Goal: Browse casually

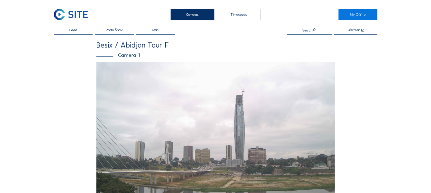
click at [62, 15] on img at bounding box center [71, 14] width 34 height 11
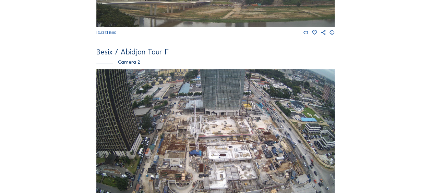
scroll to position [206, 0]
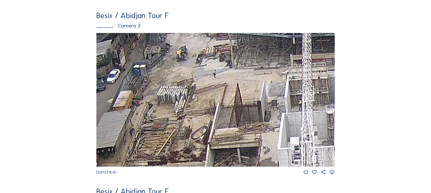
drag, startPoint x: 170, startPoint y: 93, endPoint x: 161, endPoint y: 141, distance: 49.6
click at [161, 141] on img at bounding box center [215, 100] width 238 height 134
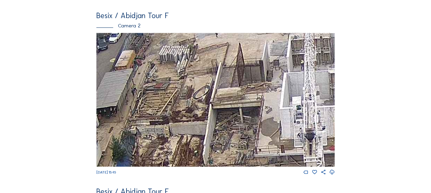
drag, startPoint x: 184, startPoint y: 122, endPoint x: 191, endPoint y: 91, distance: 32.6
click at [191, 90] on img at bounding box center [215, 100] width 238 height 134
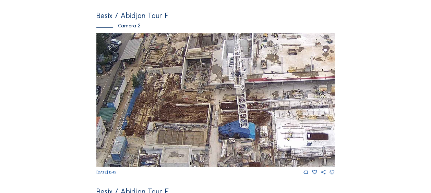
drag, startPoint x: 161, startPoint y: 120, endPoint x: 161, endPoint y: 82, distance: 37.7
click at [161, 82] on img at bounding box center [215, 100] width 238 height 134
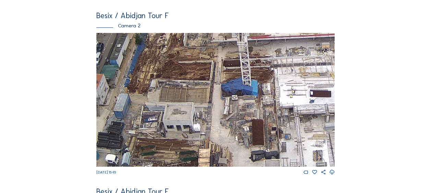
drag, startPoint x: 171, startPoint y: 124, endPoint x: 181, endPoint y: 75, distance: 50.5
click at [181, 74] on img at bounding box center [215, 100] width 238 height 134
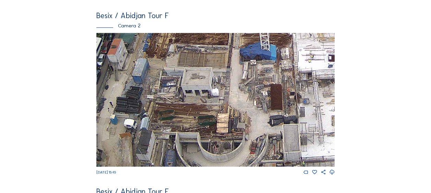
click at [183, 91] on img at bounding box center [215, 100] width 238 height 134
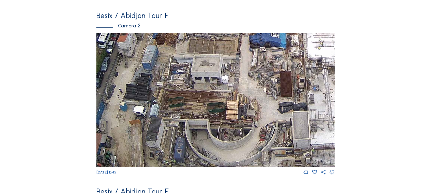
drag, startPoint x: 168, startPoint y: 109, endPoint x: 172, endPoint y: 105, distance: 5.8
click at [172, 105] on img at bounding box center [215, 100] width 238 height 134
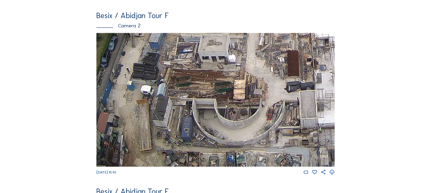
drag, startPoint x: 163, startPoint y: 120, endPoint x: 169, endPoint y: 104, distance: 17.6
click at [169, 104] on img at bounding box center [215, 100] width 238 height 134
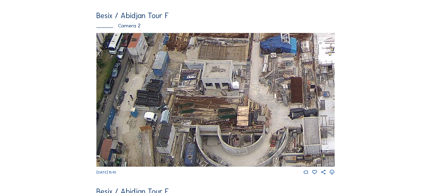
drag, startPoint x: 186, startPoint y: 82, endPoint x: 189, endPoint y: 108, distance: 27.0
click at [189, 108] on img at bounding box center [215, 100] width 238 height 134
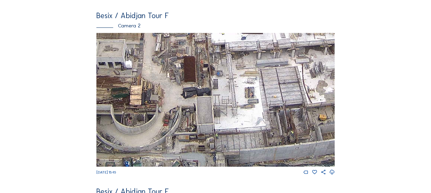
drag, startPoint x: 244, startPoint y: 108, endPoint x: 137, endPoint y: 87, distance: 109.0
click at [137, 87] on img at bounding box center [215, 100] width 238 height 134
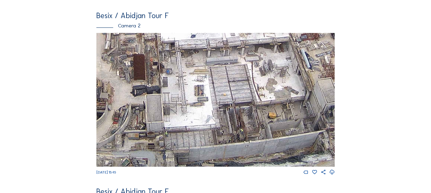
drag, startPoint x: 284, startPoint y: 108, endPoint x: 215, endPoint y: 109, distance: 68.3
click at [215, 109] on img at bounding box center [215, 100] width 238 height 134
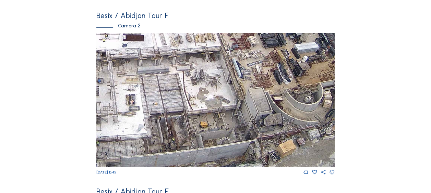
drag, startPoint x: 258, startPoint y: 119, endPoint x: 248, endPoint y: 123, distance: 10.1
click at [248, 123] on img at bounding box center [215, 100] width 238 height 134
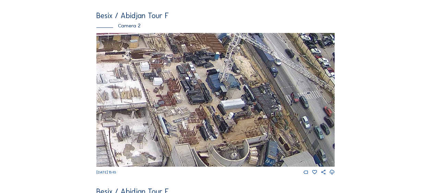
drag, startPoint x: 274, startPoint y: 98, endPoint x: 209, endPoint y: 119, distance: 67.9
click at [209, 119] on img at bounding box center [215, 100] width 238 height 134
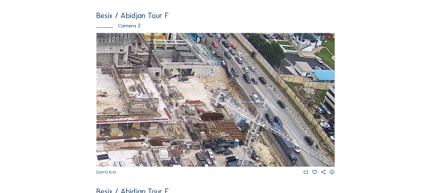
drag, startPoint x: 200, startPoint y: 84, endPoint x: 214, endPoint y: 151, distance: 68.8
click at [214, 151] on img at bounding box center [215, 100] width 238 height 134
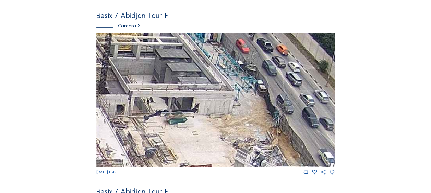
drag, startPoint x: 172, startPoint y: 71, endPoint x: 186, endPoint y: 141, distance: 71.3
click at [187, 146] on img at bounding box center [215, 100] width 238 height 134
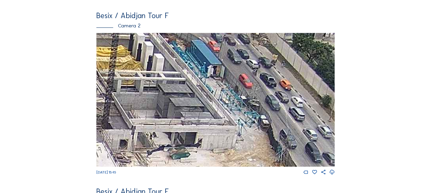
drag, startPoint x: 184, startPoint y: 106, endPoint x: 188, endPoint y: 146, distance: 40.0
click at [189, 146] on img at bounding box center [215, 100] width 238 height 134
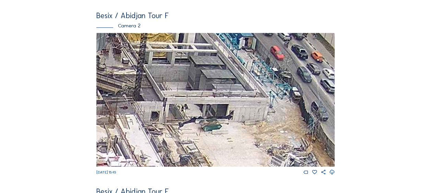
drag, startPoint x: 171, startPoint y: 147, endPoint x: 204, endPoint y: 114, distance: 46.1
click at [204, 114] on img at bounding box center [215, 100] width 238 height 134
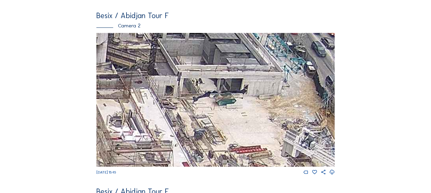
drag, startPoint x: 194, startPoint y: 134, endPoint x: 213, endPoint y: 106, distance: 33.7
click at [213, 106] on img at bounding box center [215, 100] width 238 height 134
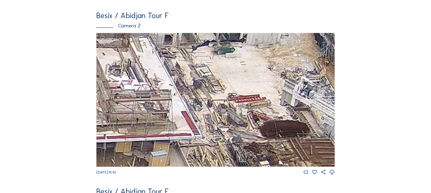
drag, startPoint x: 208, startPoint y: 139, endPoint x: 202, endPoint y: 75, distance: 64.4
click at [201, 75] on img at bounding box center [215, 100] width 238 height 134
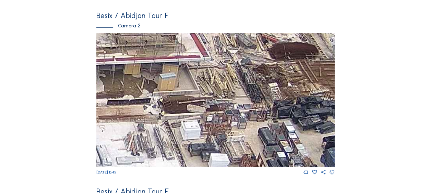
drag, startPoint x: 211, startPoint y: 100, endPoint x: 254, endPoint y: 112, distance: 44.9
click at [221, 80] on img at bounding box center [215, 100] width 238 height 134
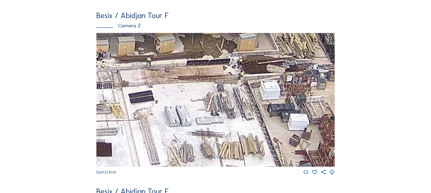
drag, startPoint x: 180, startPoint y: 128, endPoint x: 271, endPoint y: 82, distance: 101.2
click at [271, 82] on img at bounding box center [215, 100] width 238 height 134
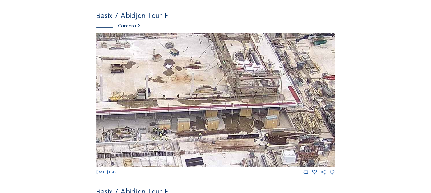
drag, startPoint x: 179, startPoint y: 81, endPoint x: 209, endPoint y: 151, distance: 75.6
click at [209, 152] on img at bounding box center [215, 100] width 238 height 134
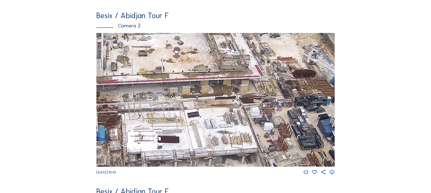
drag, startPoint x: 171, startPoint y: 115, endPoint x: 192, endPoint y: 82, distance: 38.9
click at [192, 78] on img at bounding box center [215, 100] width 238 height 134
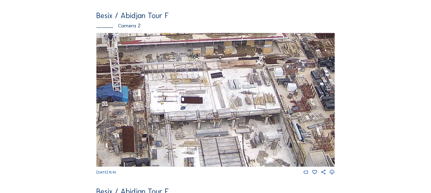
drag, startPoint x: 169, startPoint y: 128, endPoint x: 220, endPoint y: 69, distance: 77.9
click at [223, 56] on img at bounding box center [215, 100] width 238 height 134
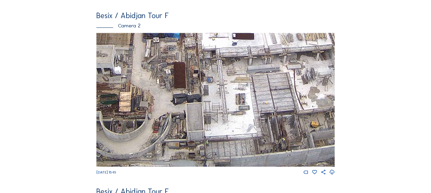
drag, startPoint x: 205, startPoint y: 107, endPoint x: 242, endPoint y: 71, distance: 51.9
click at [242, 71] on img at bounding box center [215, 100] width 238 height 134
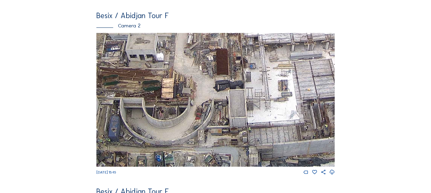
drag, startPoint x: 191, startPoint y: 115, endPoint x: 196, endPoint y: 67, distance: 47.6
click at [193, 54] on img at bounding box center [215, 100] width 238 height 134
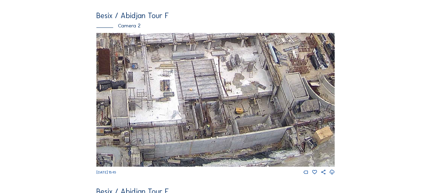
drag, startPoint x: 320, startPoint y: 126, endPoint x: 223, endPoint y: 115, distance: 98.0
click at [200, 108] on img at bounding box center [215, 100] width 238 height 134
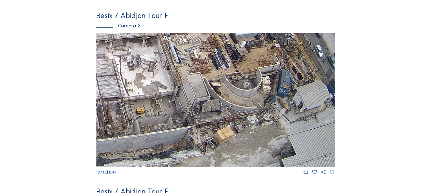
drag, startPoint x: 270, startPoint y: 115, endPoint x: 176, endPoint y: 104, distance: 94.6
click at [176, 104] on img at bounding box center [215, 100] width 238 height 134
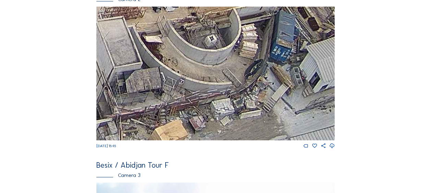
scroll to position [240, 0]
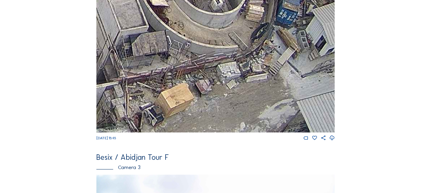
drag, startPoint x: 223, startPoint y: 96, endPoint x: 232, endPoint y: 75, distance: 23.5
click at [232, 75] on img at bounding box center [215, 66] width 238 height 134
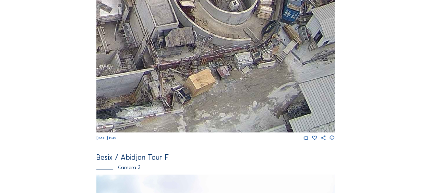
drag, startPoint x: 209, startPoint y: 108, endPoint x: 225, endPoint y: 89, distance: 24.6
click at [225, 89] on img at bounding box center [215, 66] width 238 height 134
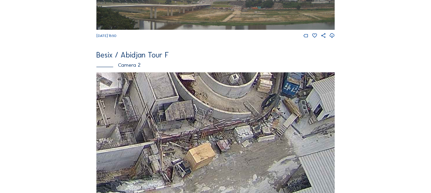
scroll to position [69, 0]
